Goal: Task Accomplishment & Management: Use online tool/utility

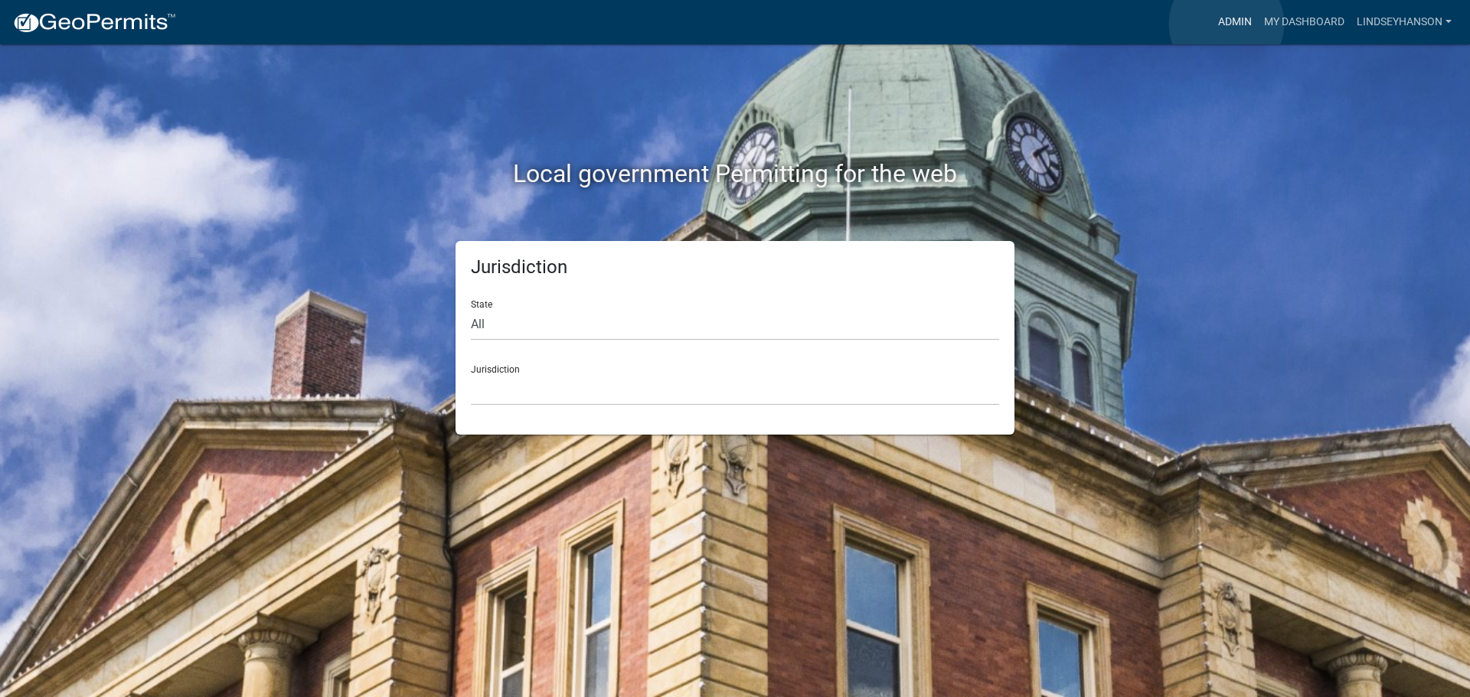
click at [1226, 24] on link "Admin" at bounding box center [1235, 22] width 46 height 29
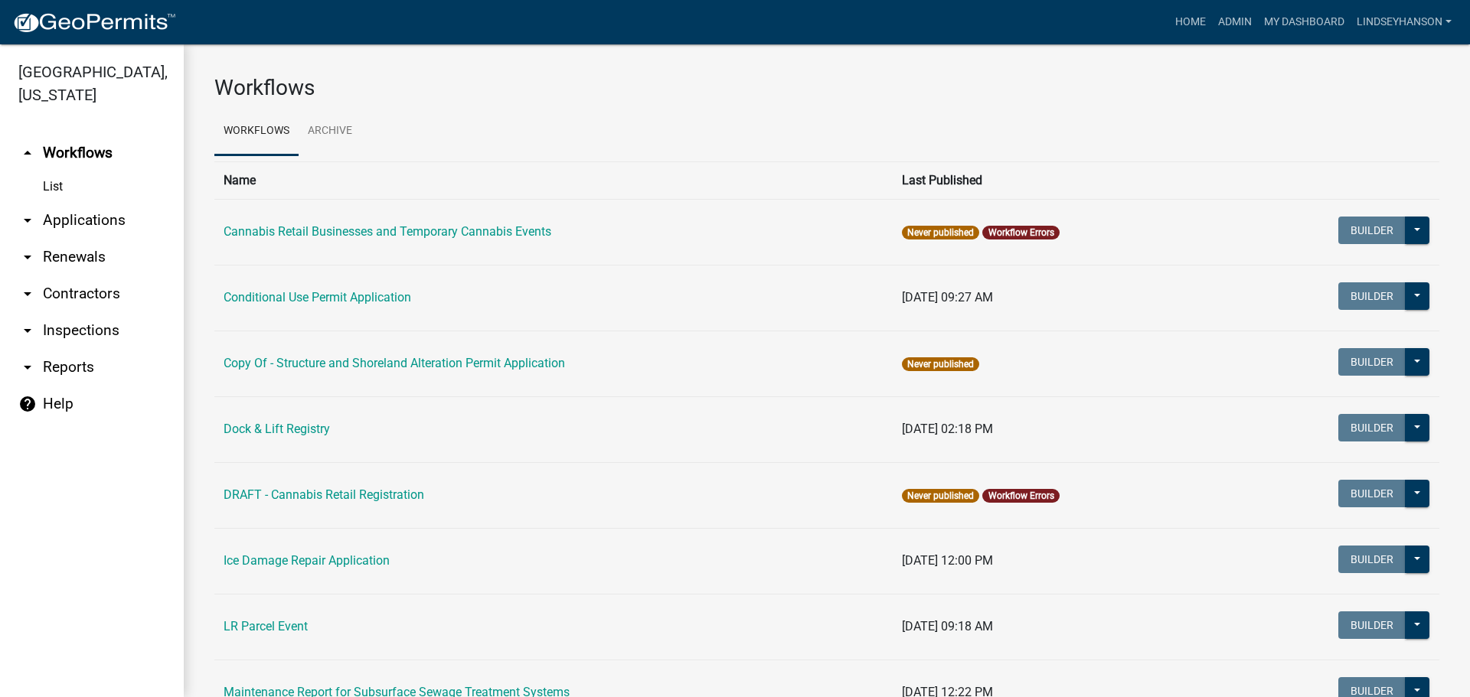
click at [92, 217] on link "arrow_drop_down Applications" at bounding box center [92, 220] width 184 height 37
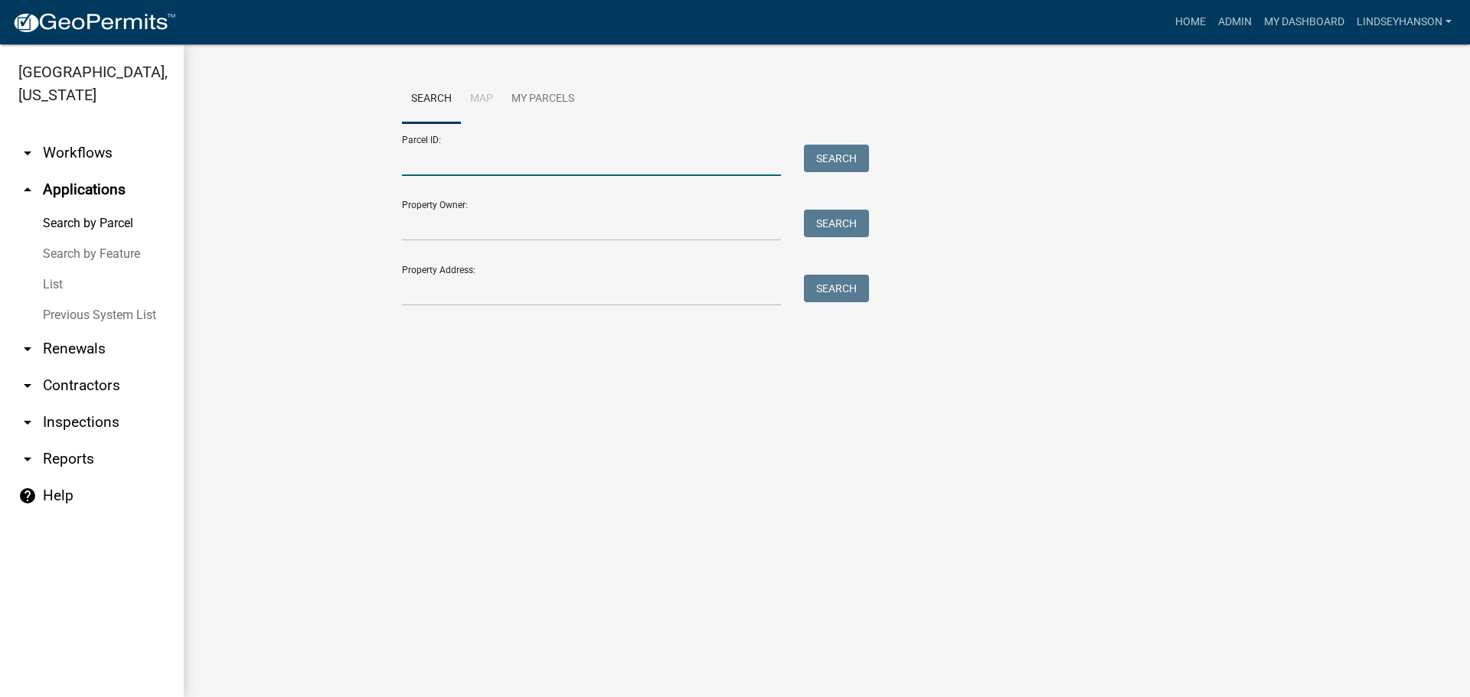
click at [448, 160] on input "Parcel ID:" at bounding box center [591, 160] width 379 height 31
paste input "10000140100001"
type input "10000140100001"
click at [823, 157] on button "Search" at bounding box center [836, 159] width 65 height 28
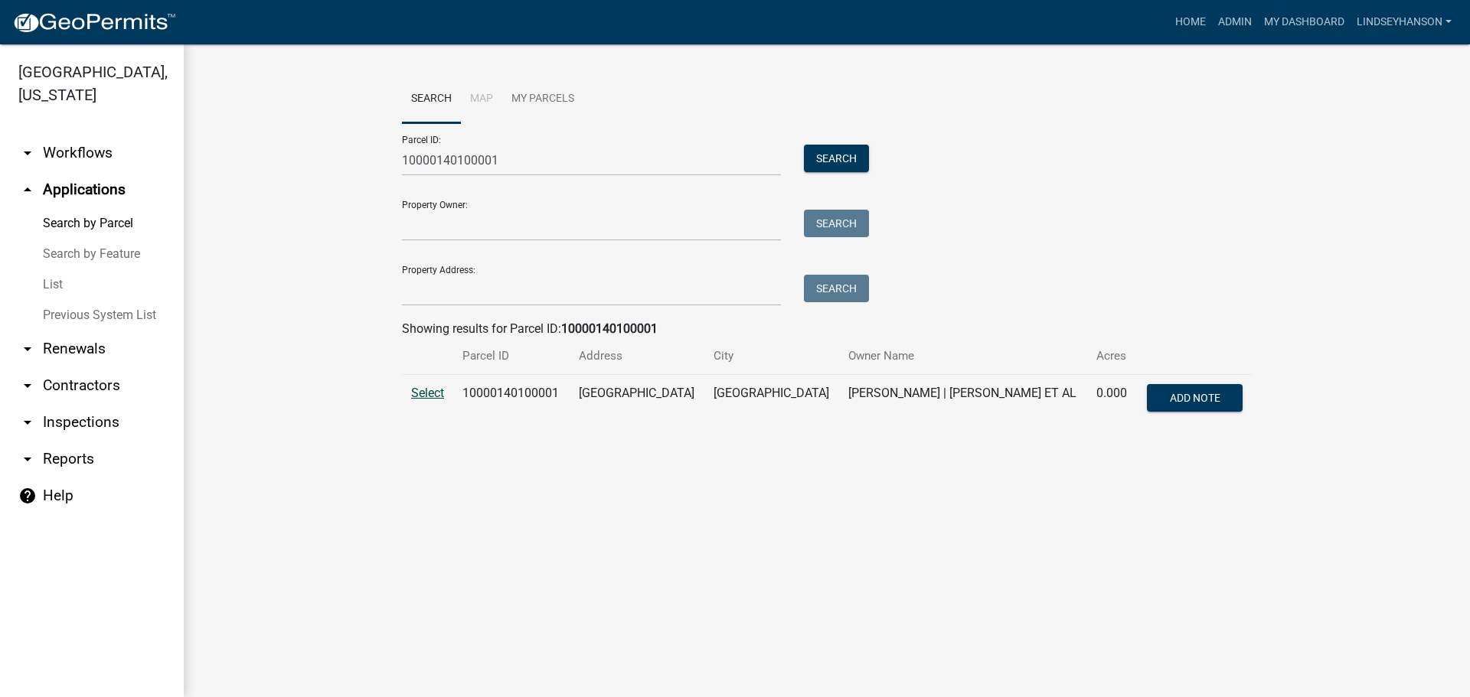
click at [426, 392] on span "Select" at bounding box center [427, 393] width 33 height 15
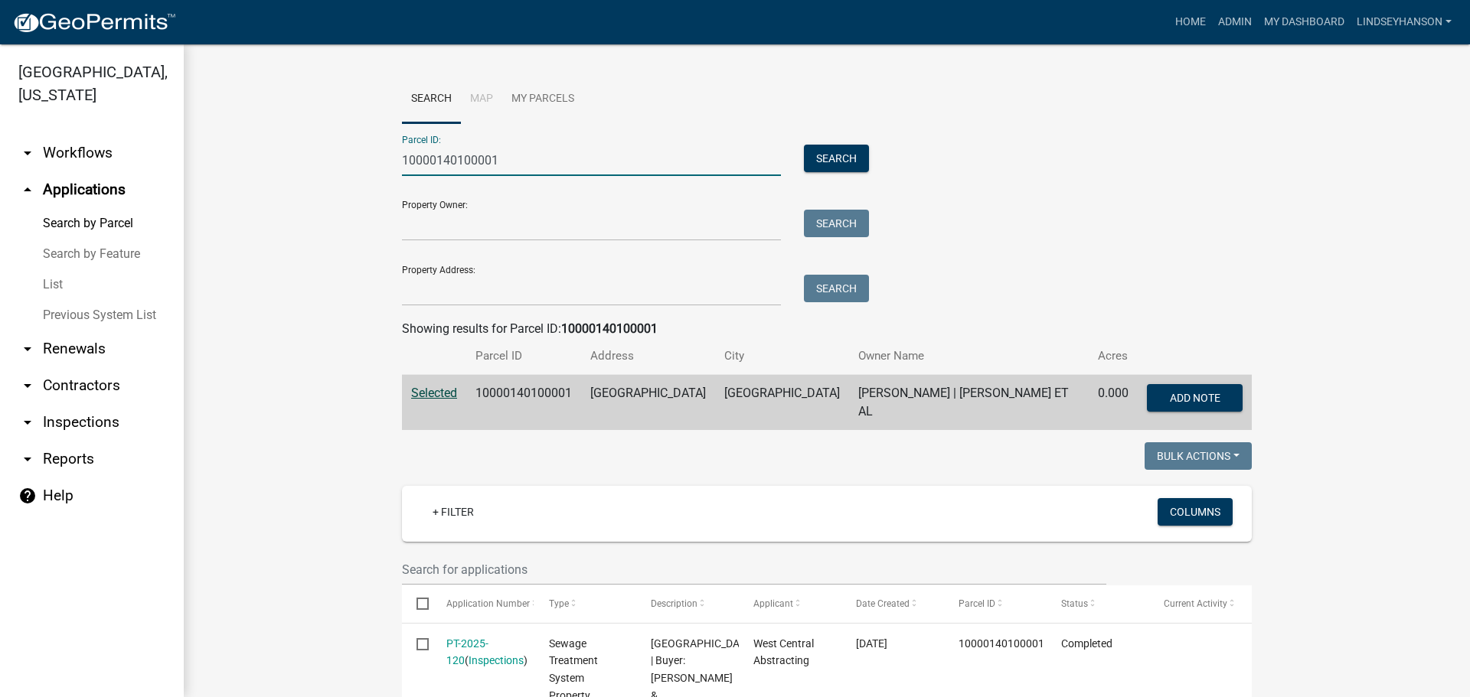
drag, startPoint x: 494, startPoint y: 168, endPoint x: 386, endPoint y: 169, distance: 107.9
click at [390, 169] on div "10000140100001" at bounding box center [591, 160] width 402 height 31
